Goal: Task Accomplishment & Management: Use online tool/utility

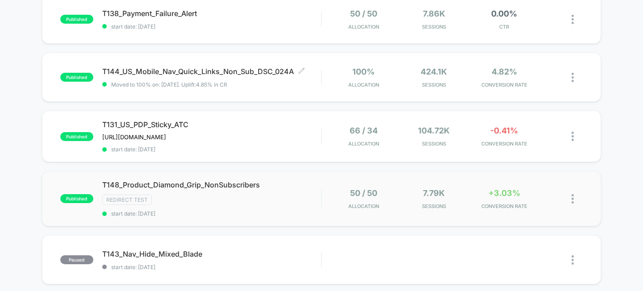
scroll to position [350, 0]
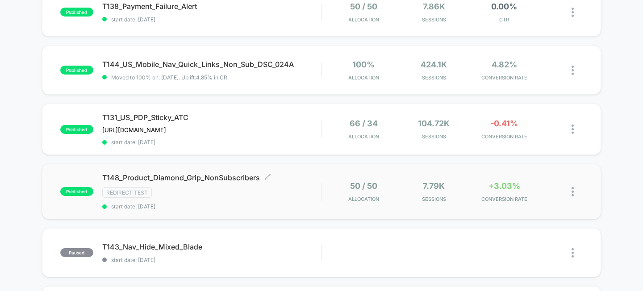
click at [197, 175] on span "T148_Product_Diamond_Grip_NonSubscribers Click to edit experience details" at bounding box center [211, 177] width 219 height 9
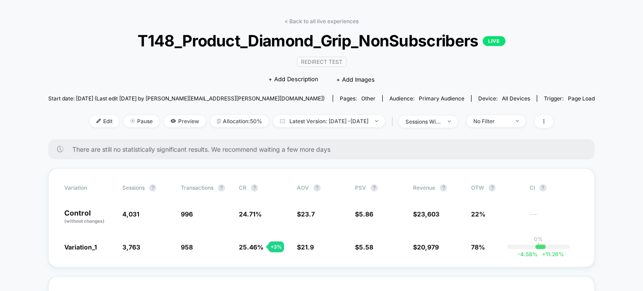
scroll to position [42, 0]
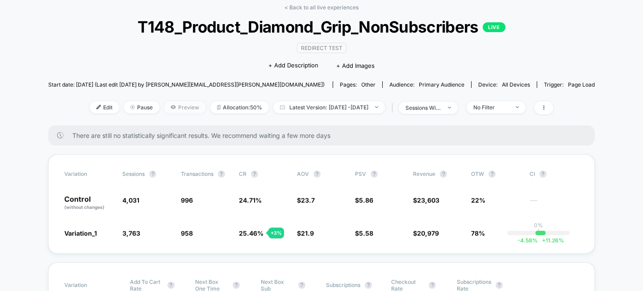
click at [168, 107] on span "Preview" at bounding box center [185, 107] width 42 height 12
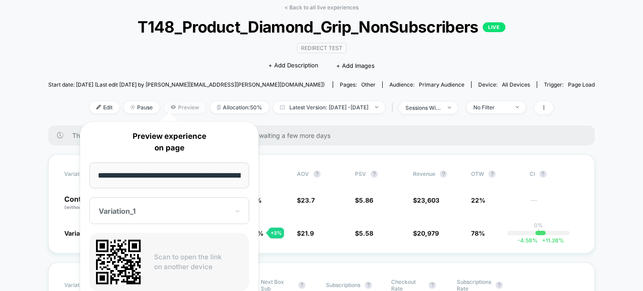
scroll to position [0, 45]
click at [171, 172] on input "**********" at bounding box center [169, 175] width 160 height 26
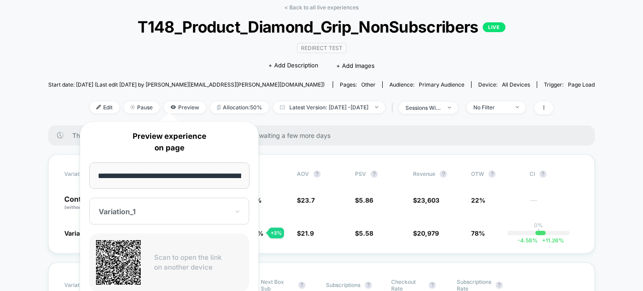
click at [155, 169] on input "**********" at bounding box center [169, 175] width 160 height 26
click at [281, 140] on div "There are still no statistically significant results. We recommend waiting a fe…" at bounding box center [321, 135] width 546 height 20
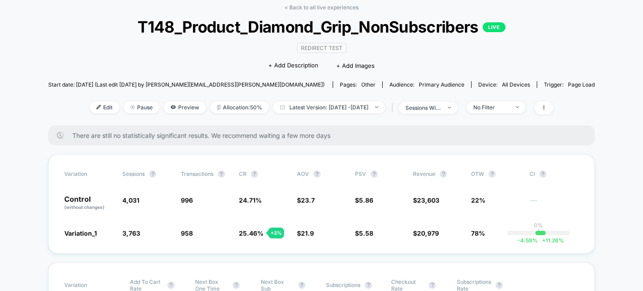
scroll to position [72, 0]
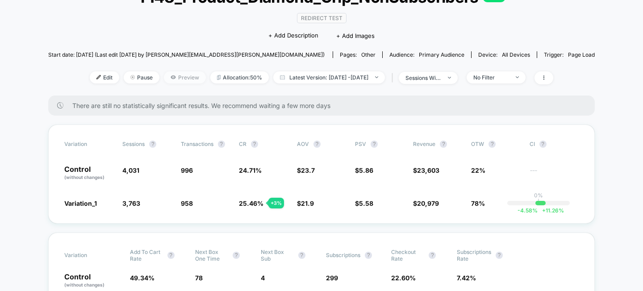
click at [164, 78] on span "Preview" at bounding box center [185, 77] width 42 height 12
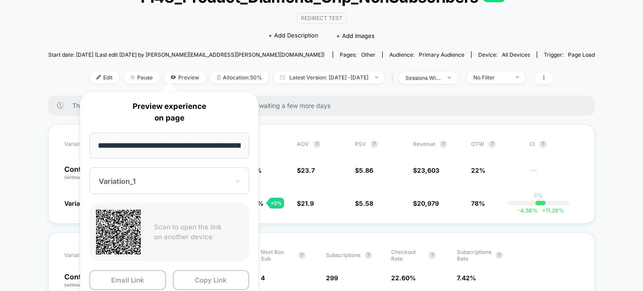
scroll to position [0, 45]
click at [204, 279] on button "Copy Link" at bounding box center [211, 280] width 77 height 20
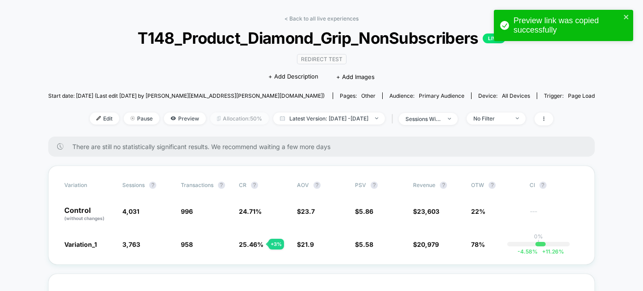
scroll to position [31, 0]
click at [164, 119] on span "Preview" at bounding box center [185, 119] width 42 height 12
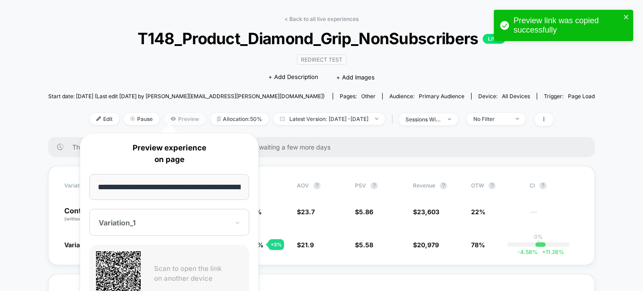
scroll to position [0, 45]
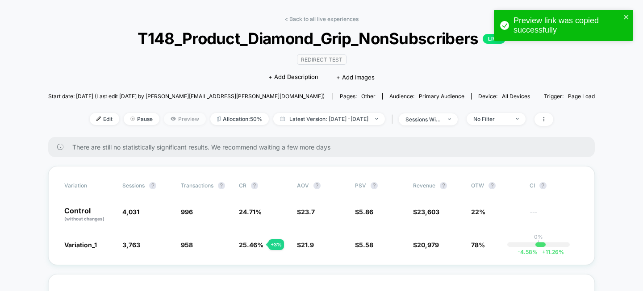
click at [169, 121] on span "Preview" at bounding box center [185, 119] width 42 height 12
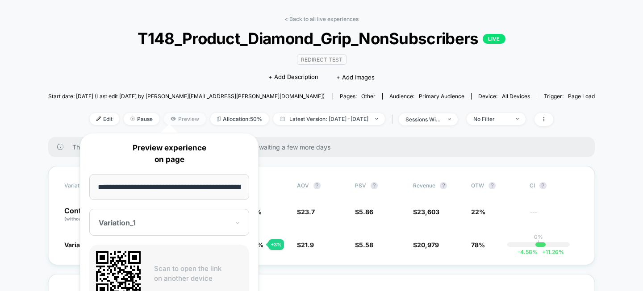
scroll to position [0, 45]
click at [178, 175] on input "**********" at bounding box center [169, 187] width 160 height 26
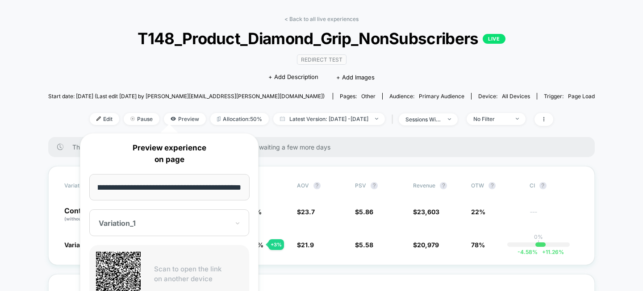
click at [224, 244] on div "**********" at bounding box center [169, 250] width 179 height 235
click at [173, 56] on div "Redirect Test Click to edit experience details + Add Description + Add Images" at bounding box center [322, 68] width 328 height 41
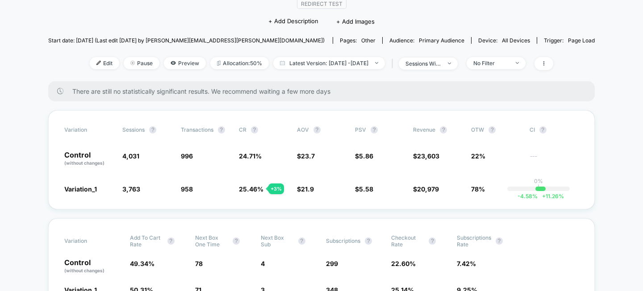
scroll to position [94, 0]
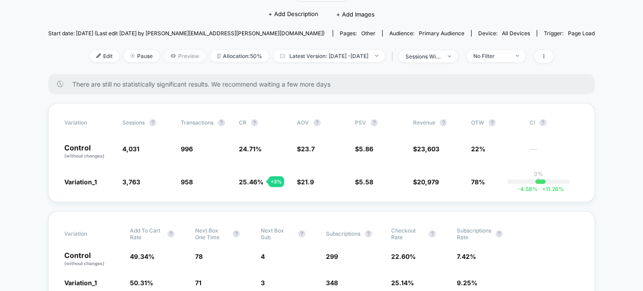
click at [169, 53] on span "Preview" at bounding box center [185, 56] width 42 height 12
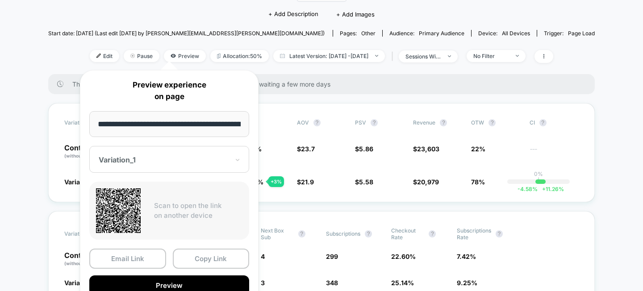
scroll to position [0, 45]
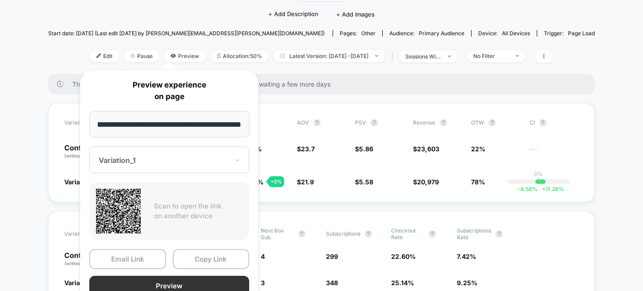
click at [192, 283] on button "Preview" at bounding box center [169, 286] width 160 height 20
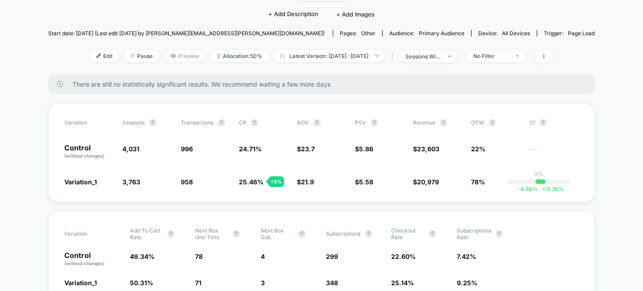
click at [173, 50] on span "Preview" at bounding box center [185, 56] width 42 height 12
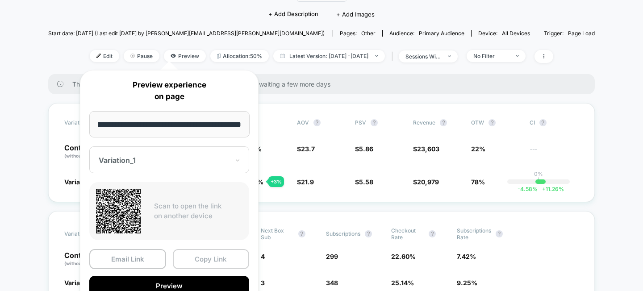
scroll to position [0, 0]
click at [200, 259] on button "Copy Link" at bounding box center [211, 259] width 77 height 20
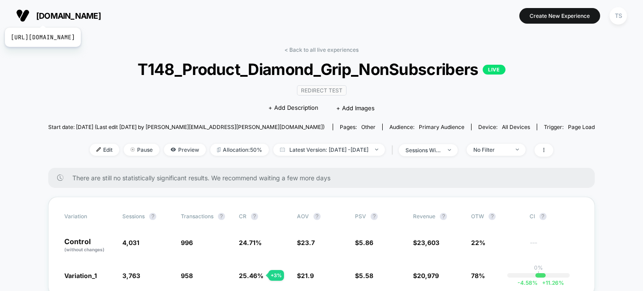
click at [62, 16] on span "[DOMAIN_NAME]" at bounding box center [68, 15] width 65 height 9
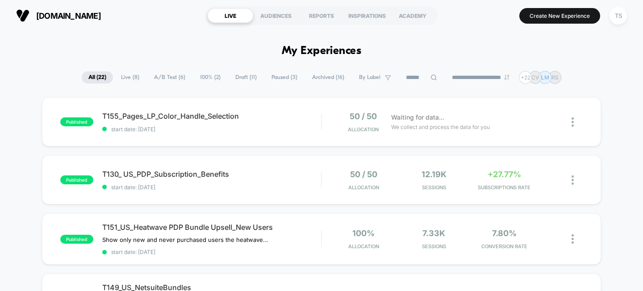
scroll to position [17, 0]
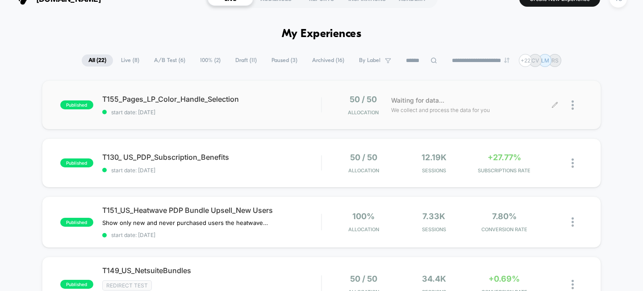
click at [574, 104] on div at bounding box center [576, 105] width 11 height 21
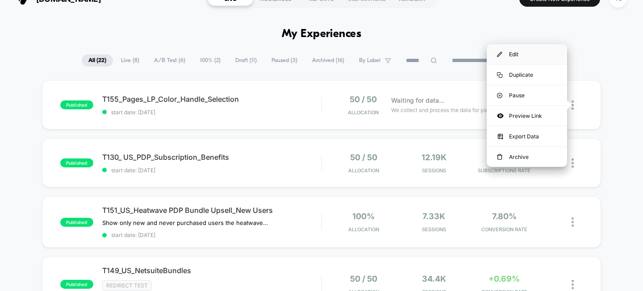
click at [541, 52] on div "Edit" at bounding box center [527, 54] width 80 height 20
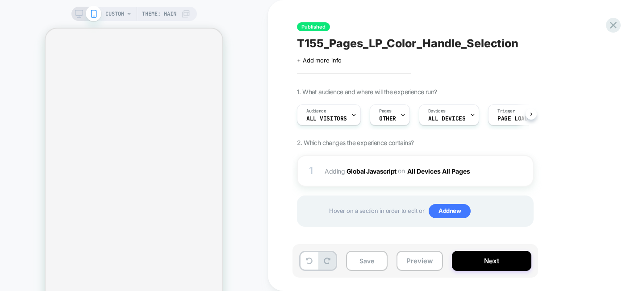
scroll to position [0, 0]
click at [402, 114] on icon at bounding box center [402, 115] width 3 height 2
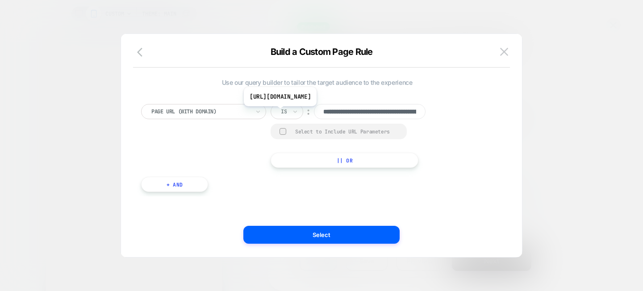
click at [352, 113] on input "**********" at bounding box center [370, 111] width 112 height 15
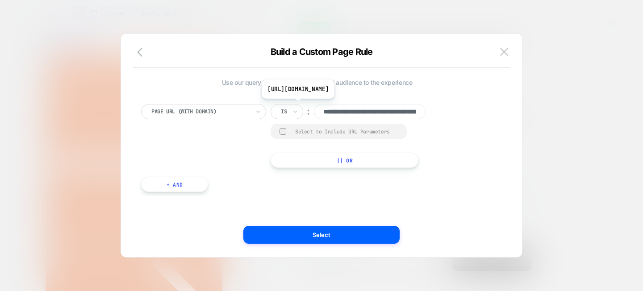
paste input "**********"
type input "**********"
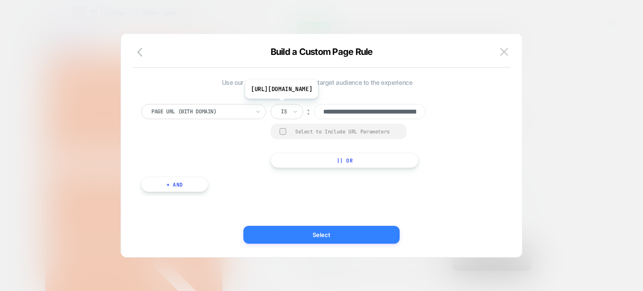
click at [312, 234] on button "Select" at bounding box center [321, 235] width 156 height 18
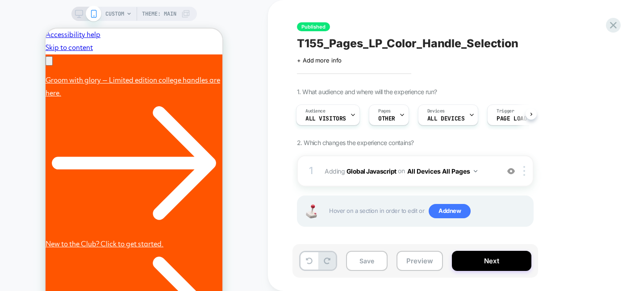
scroll to position [0, 277]
click at [471, 171] on button "All Devices All Pages" at bounding box center [442, 171] width 70 height 13
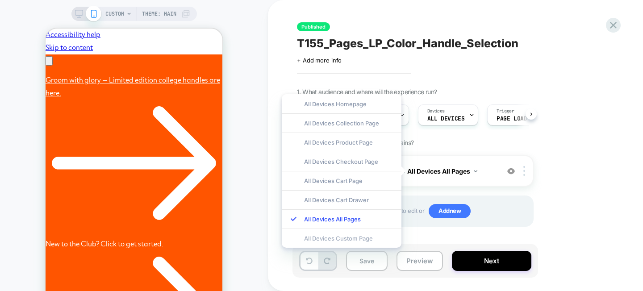
click at [347, 238] on div "All Devices Custom Page" at bounding box center [342, 238] width 120 height 19
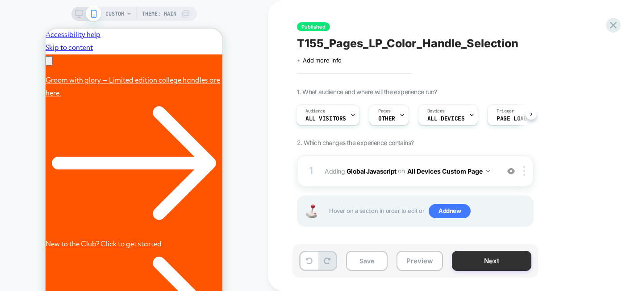
scroll to position [0, 0]
click at [489, 267] on button "Next" at bounding box center [491, 261] width 79 height 20
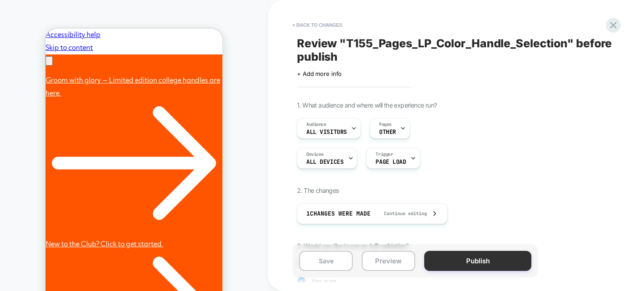
scroll to position [0, 1]
click at [463, 261] on button "Publish" at bounding box center [477, 261] width 107 height 20
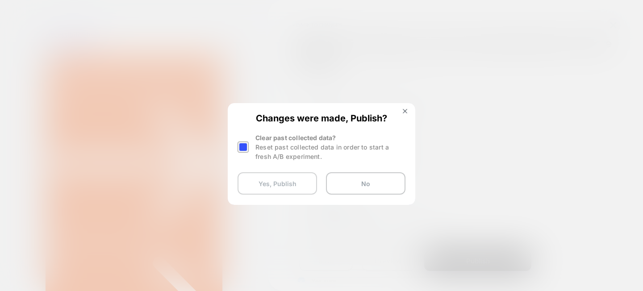
scroll to position [0, 138]
click at [272, 180] on button "Yes, Publish" at bounding box center [276, 183] width 79 height 22
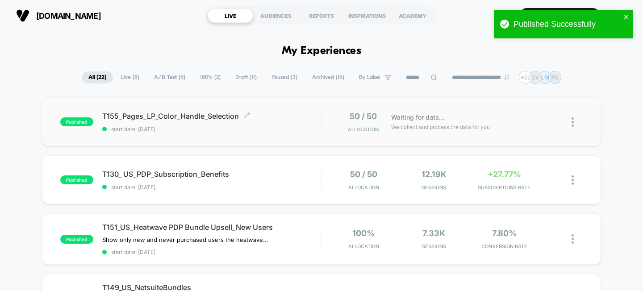
click at [166, 117] on span "T155_Pages_LP_Color_Handle_Selection Click to edit experience details" at bounding box center [211, 116] width 219 height 9
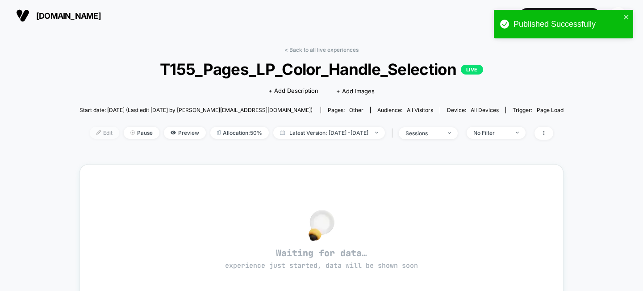
click at [91, 136] on span "Edit" at bounding box center [104, 133] width 29 height 12
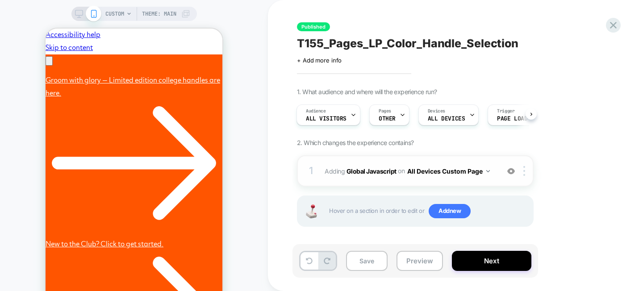
scroll to position [0, 138]
click at [455, 171] on button "All Devices Custom Page" at bounding box center [448, 171] width 83 height 13
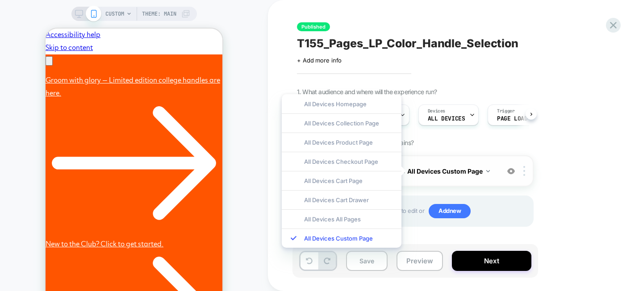
click at [455, 171] on button "All Devices Custom Page" at bounding box center [448, 171] width 83 height 13
click at [462, 184] on div "1 Adding Global Javascript on All Devices Custom Page Add Before Add After Targ…" at bounding box center [415, 170] width 237 height 31
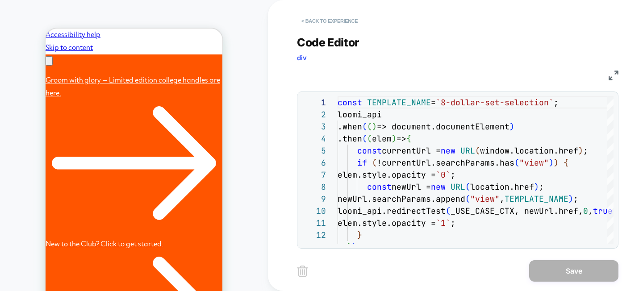
scroll to position [0, 0]
click at [324, 18] on button "< Back to experience" at bounding box center [329, 21] width 65 height 14
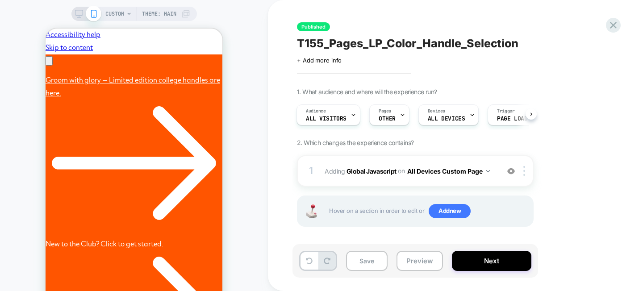
scroll to position [0, 277]
click at [412, 265] on button "Preview" at bounding box center [419, 261] width 46 height 20
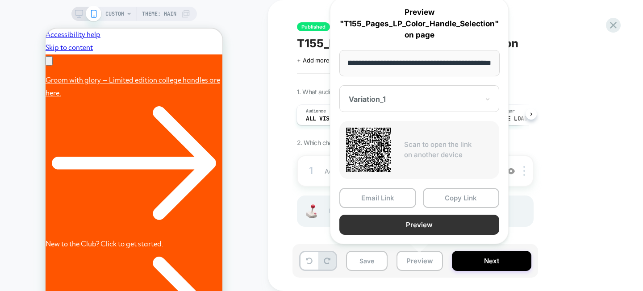
scroll to position [0, 0]
click at [417, 224] on button "Preview" at bounding box center [419, 225] width 160 height 20
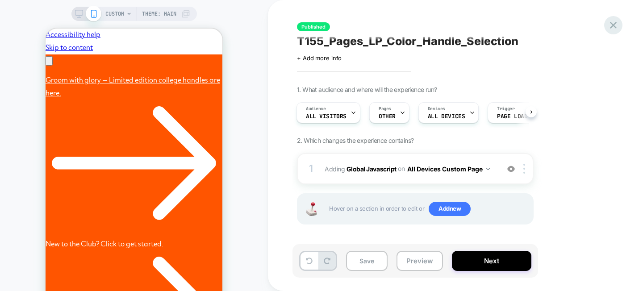
click at [612, 18] on div at bounding box center [613, 25] width 18 height 18
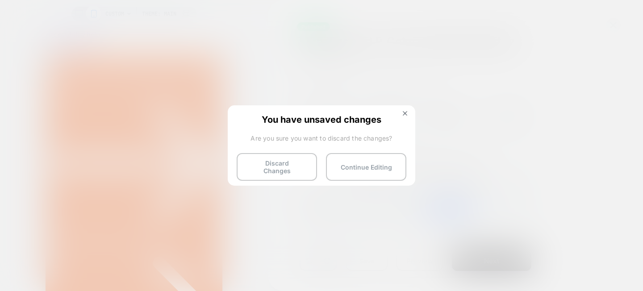
click at [409, 113] on button at bounding box center [405, 115] width 10 height 8
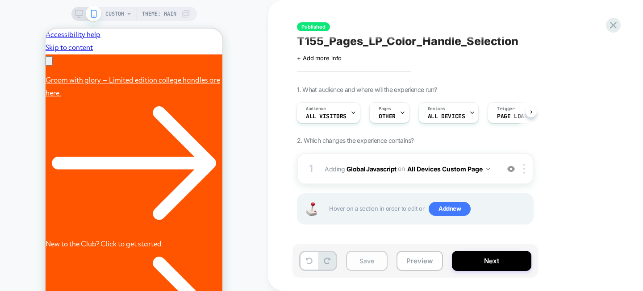
scroll to position [0, 138]
click at [366, 270] on button "Save" at bounding box center [367, 261] width 42 height 20
click at [480, 252] on button "Next" at bounding box center [491, 261] width 79 height 20
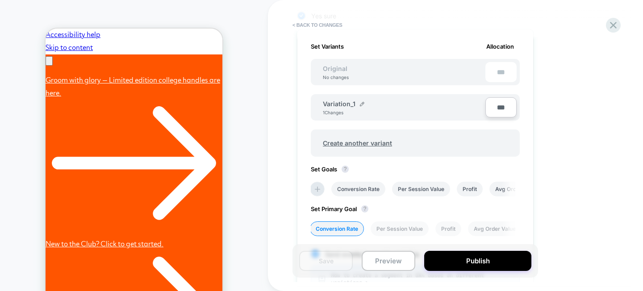
scroll to position [399, 0]
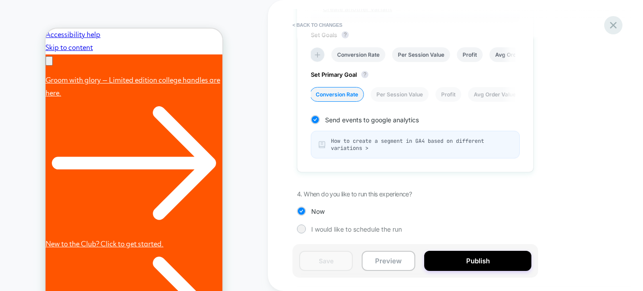
click at [619, 25] on icon at bounding box center [613, 25] width 12 height 12
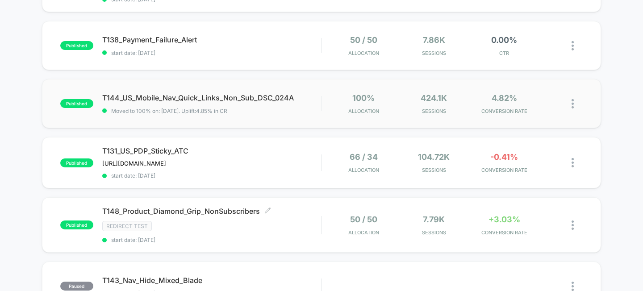
scroll to position [408, 0]
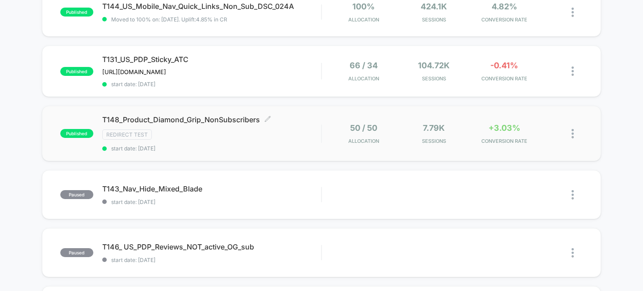
click at [185, 115] on span "T148_Product_Diamond_Grip_NonSubscribers Click to edit experience details" at bounding box center [211, 119] width 219 height 9
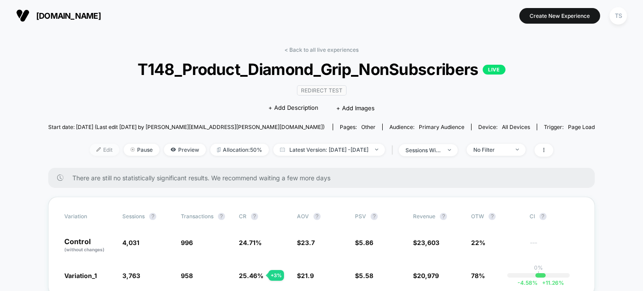
click at [90, 152] on span "Edit" at bounding box center [104, 150] width 29 height 12
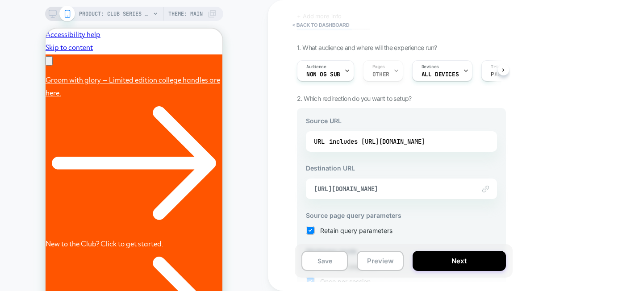
scroll to position [44, 0]
click at [480, 187] on div at bounding box center [480, 189] width 18 height 7
click at [486, 187] on img at bounding box center [485, 189] width 7 height 7
click at [415, 194] on div "Link to [URL][DOMAIN_NAME]" at bounding box center [401, 189] width 191 height 21
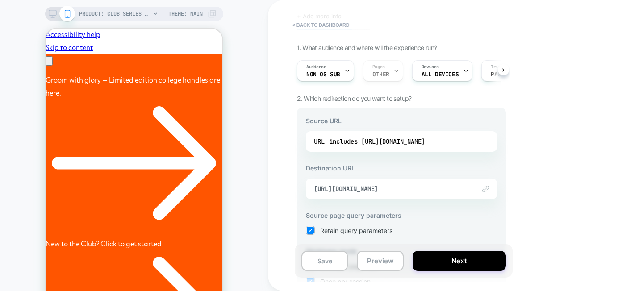
scroll to position [0, 0]
click at [415, 194] on div "Link to [URL][DOMAIN_NAME]" at bounding box center [401, 189] width 191 height 21
click at [484, 188] on img at bounding box center [485, 189] width 7 height 7
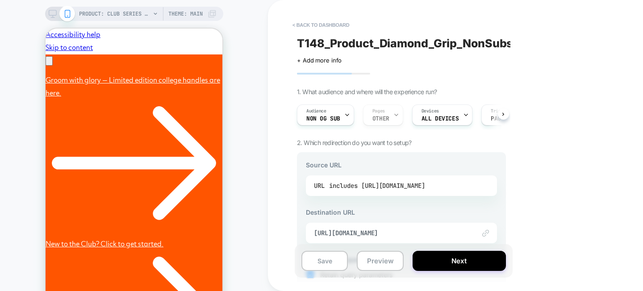
click at [368, 181] on div "includes [URL][DOMAIN_NAME]" at bounding box center [377, 185] width 96 height 13
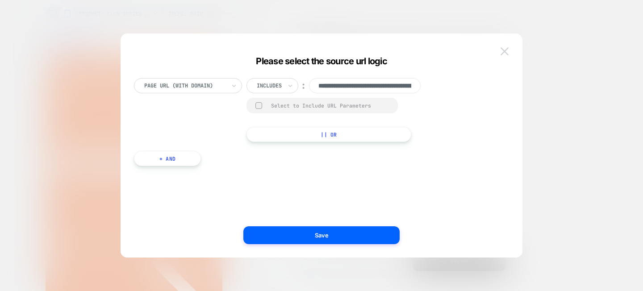
click at [505, 48] on img at bounding box center [504, 51] width 8 height 8
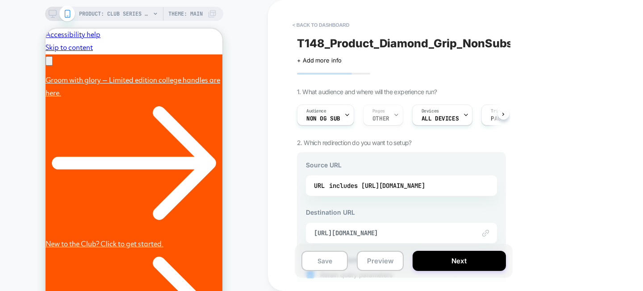
click at [391, 228] on div "Link to [URL][DOMAIN_NAME]" at bounding box center [401, 233] width 191 height 21
click at [451, 207] on div "Source URL URL includes [URL][DOMAIN_NAME] Destination URL Link to [URL][DOMAIN…" at bounding box center [401, 272] width 209 height 241
click at [425, 189] on div "includes [URL][DOMAIN_NAME]" at bounding box center [377, 185] width 96 height 13
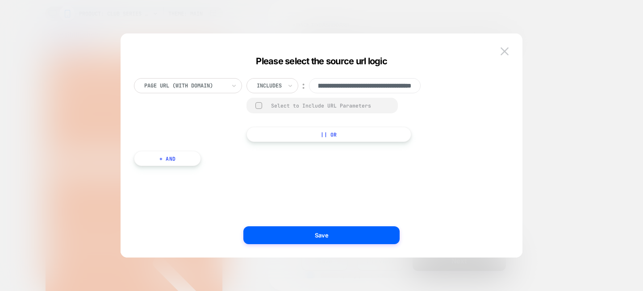
scroll to position [0, 277]
click at [501, 50] on img at bounding box center [504, 51] width 8 height 8
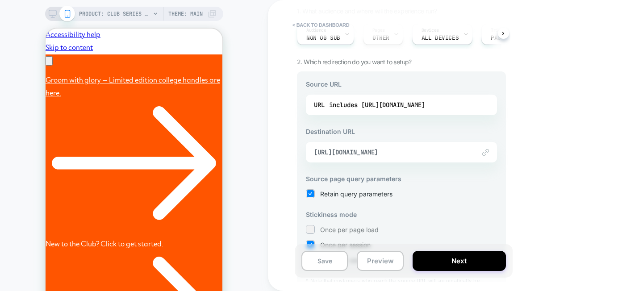
scroll to position [107, 0]
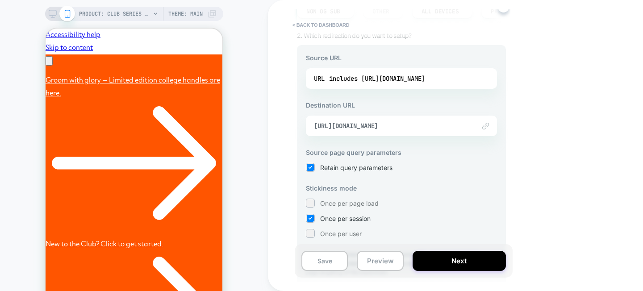
click at [487, 130] on div "Link to [URL][DOMAIN_NAME]" at bounding box center [401, 126] width 191 height 21
click at [366, 127] on span "[URL][DOMAIN_NAME]" at bounding box center [390, 126] width 153 height 8
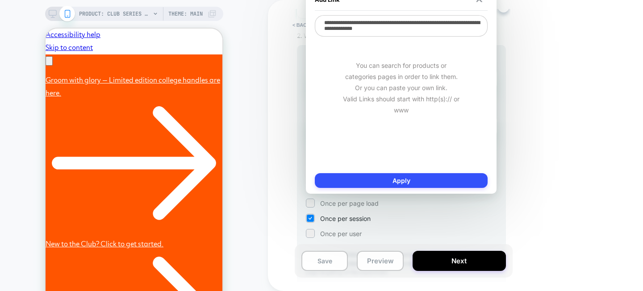
click at [339, 126] on div "You can search for products or categories pages in order to link them. Or you c…" at bounding box center [401, 87] width 173 height 100
click at [385, 33] on textarea "**********" at bounding box center [401, 27] width 173 height 24
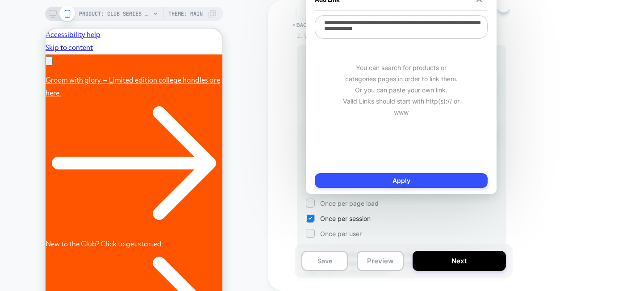
click at [385, 33] on textarea "**********" at bounding box center [401, 27] width 173 height 24
click at [478, 2] on div "Add Link" at bounding box center [401, -1] width 173 height 22
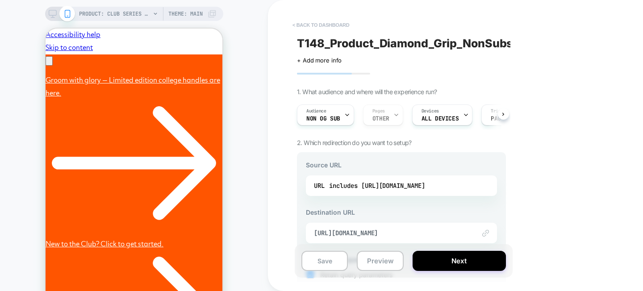
click at [318, 25] on button "< back to dashboard" at bounding box center [321, 25] width 66 height 14
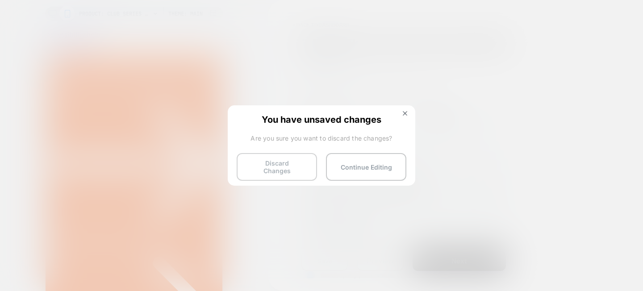
click at [299, 162] on button "Discard Changes" at bounding box center [277, 167] width 80 height 28
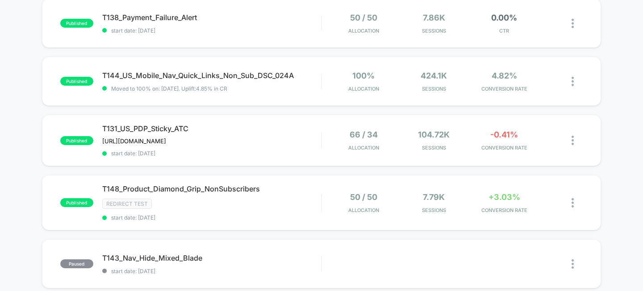
scroll to position [339, 0]
click at [181, 204] on div "Redirect Test" at bounding box center [211, 204] width 219 height 10
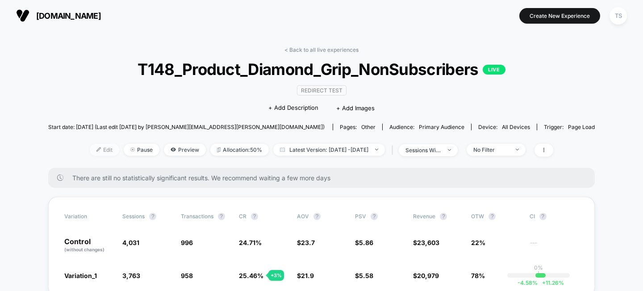
click at [91, 150] on span "Edit" at bounding box center [104, 150] width 29 height 12
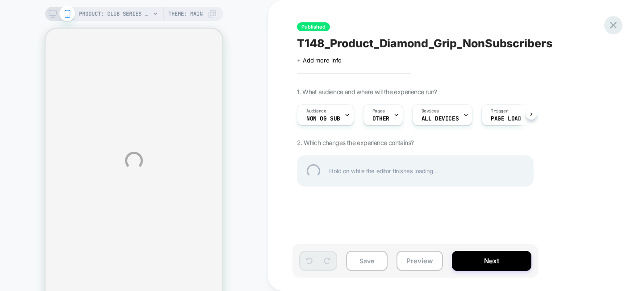
click at [617, 23] on div at bounding box center [613, 25] width 18 height 18
